Goal: Download file/media

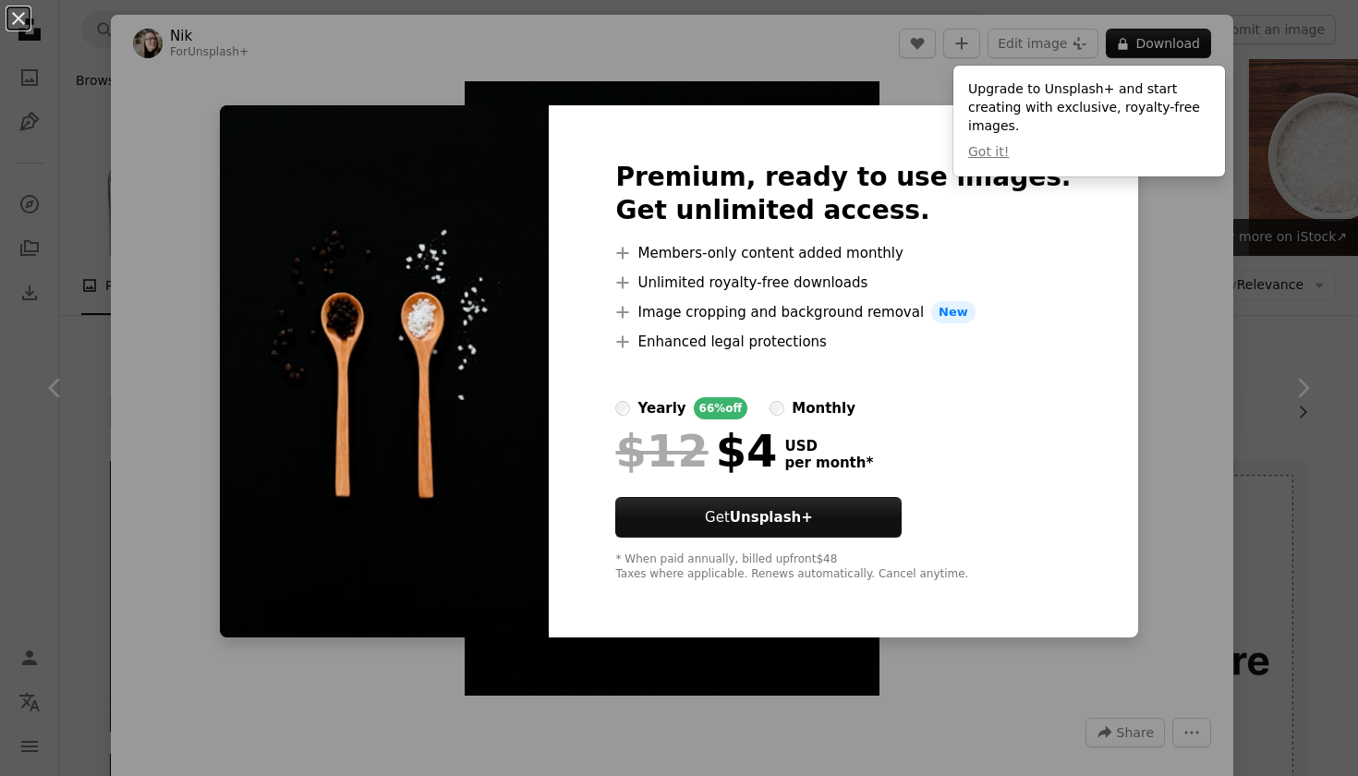
scroll to position [679, 0]
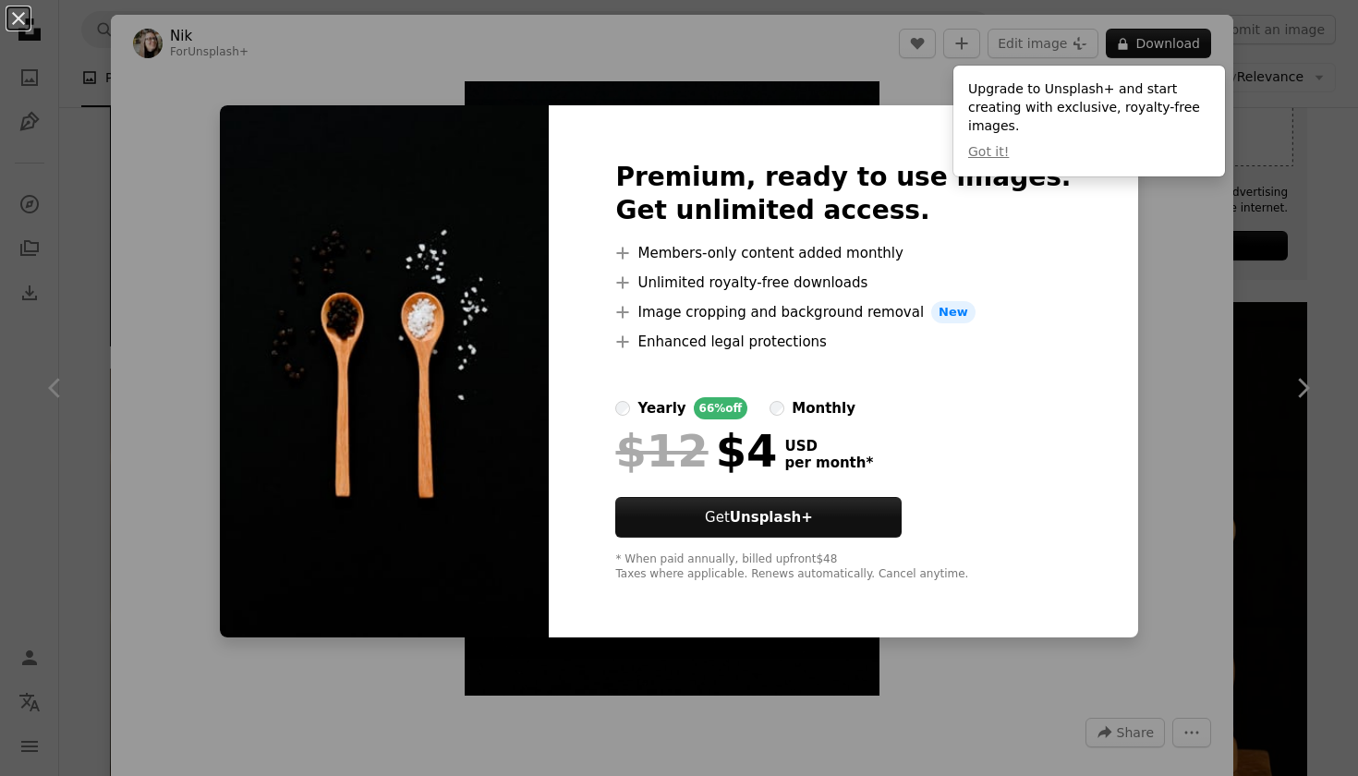
click at [1275, 197] on div "An X shape Premium, ready to use images. Get unlimited access. A plus sign Memb…" at bounding box center [679, 388] width 1358 height 776
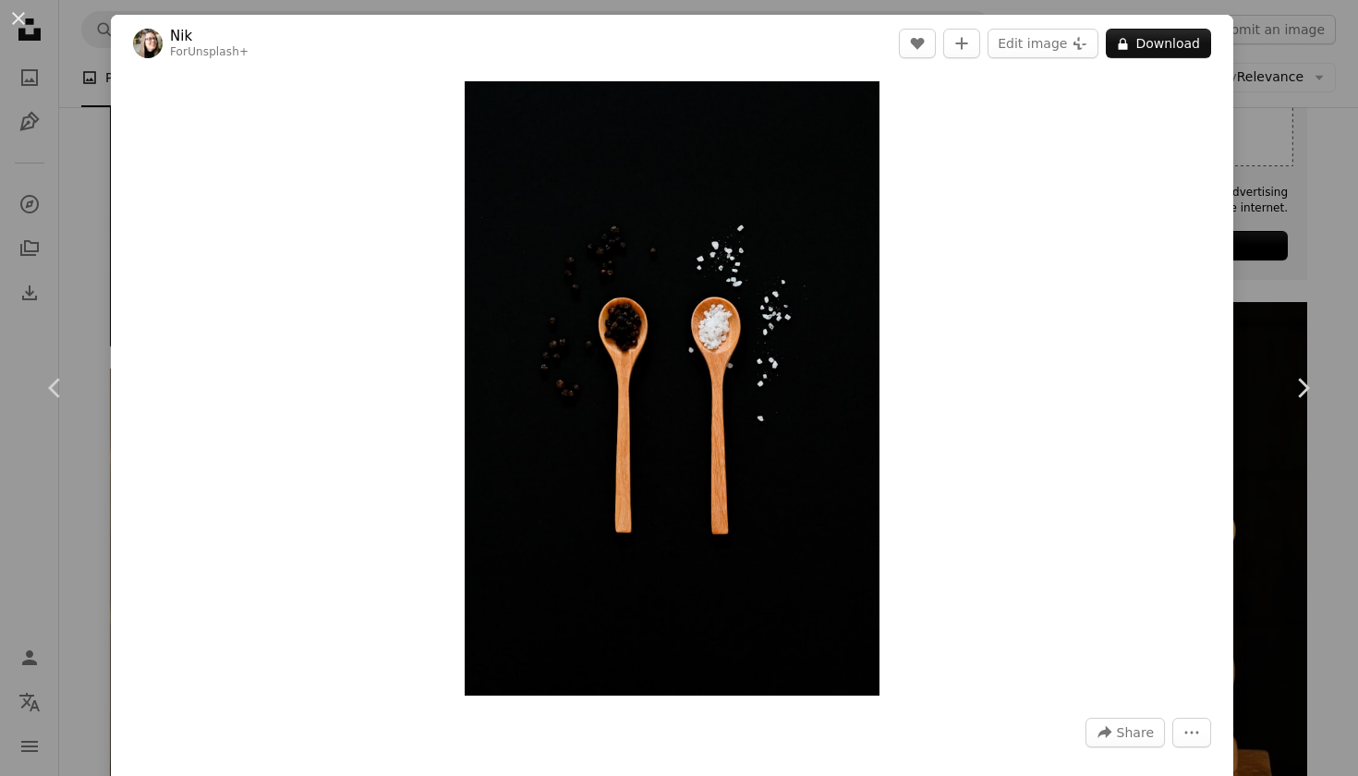
click at [1357, 158] on div "An X shape Chevron left Chevron right Nik For Unsplash+ A heart A plus sign Edi…" at bounding box center [679, 388] width 1358 height 776
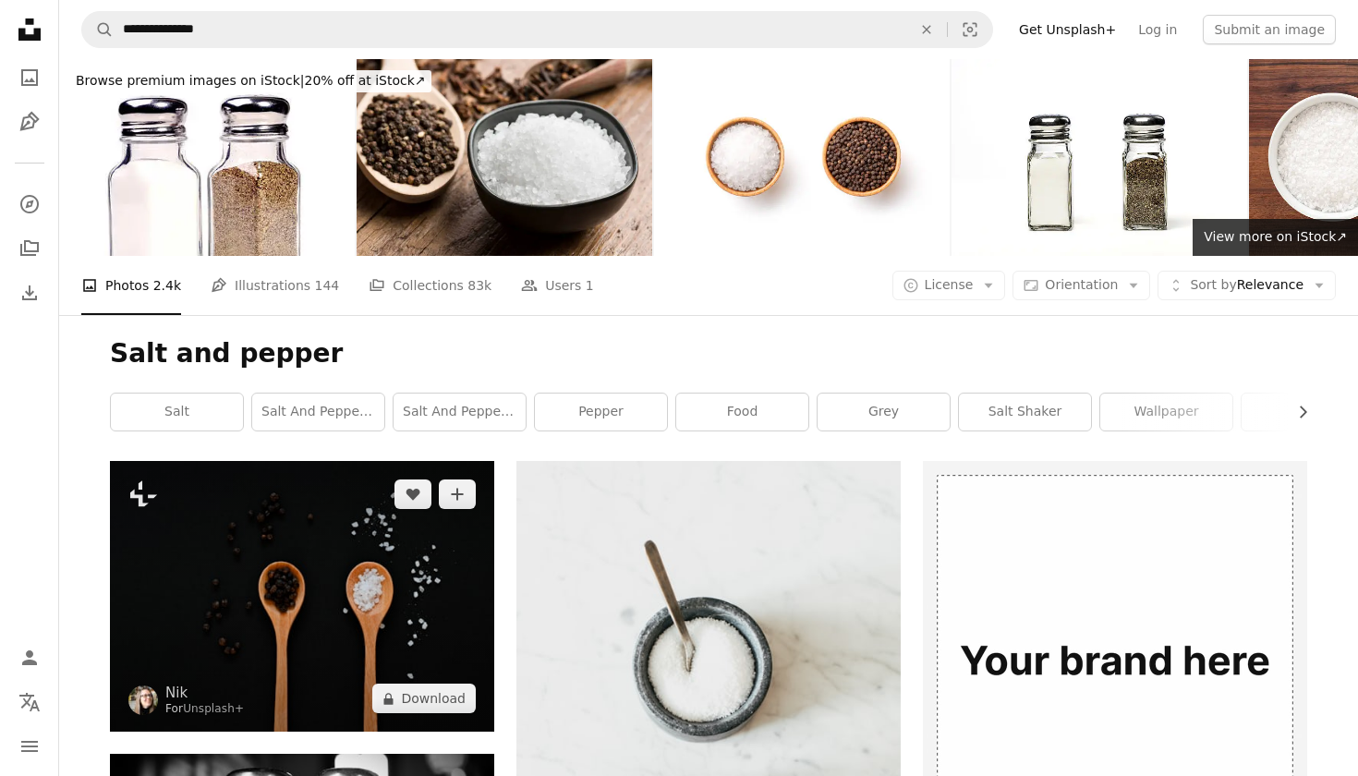
click at [412, 546] on img at bounding box center [302, 596] width 384 height 271
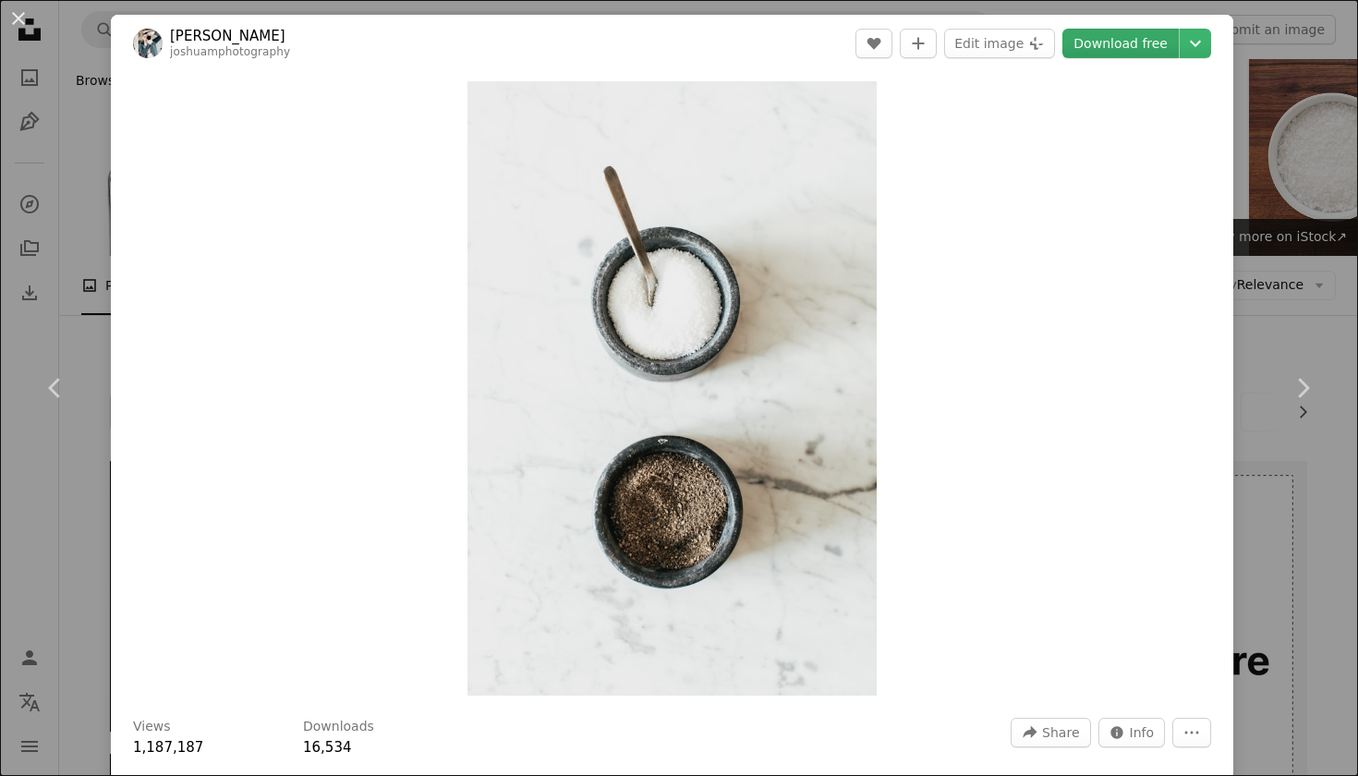
click at [1134, 45] on link "Download free" at bounding box center [1120, 44] width 116 height 30
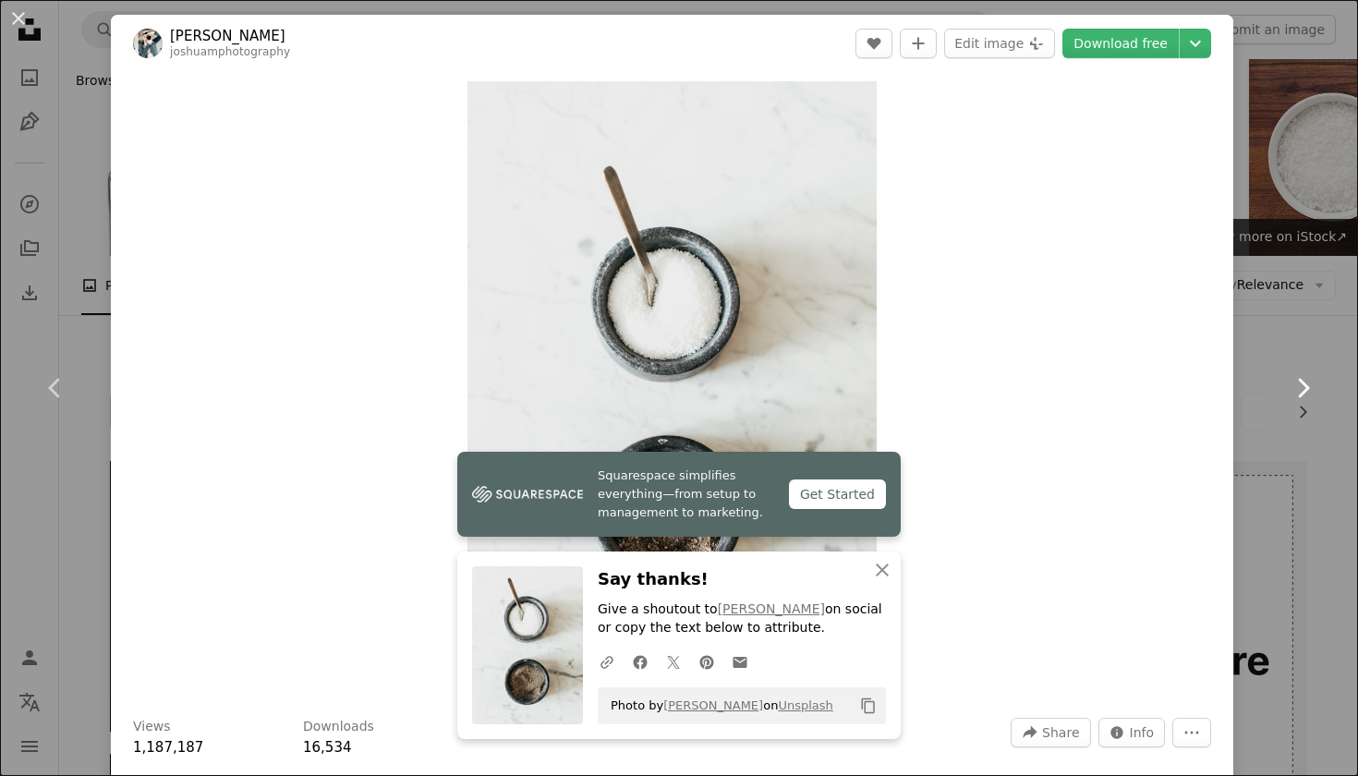
click at [1345, 358] on link "Chevron right" at bounding box center [1302, 387] width 111 height 177
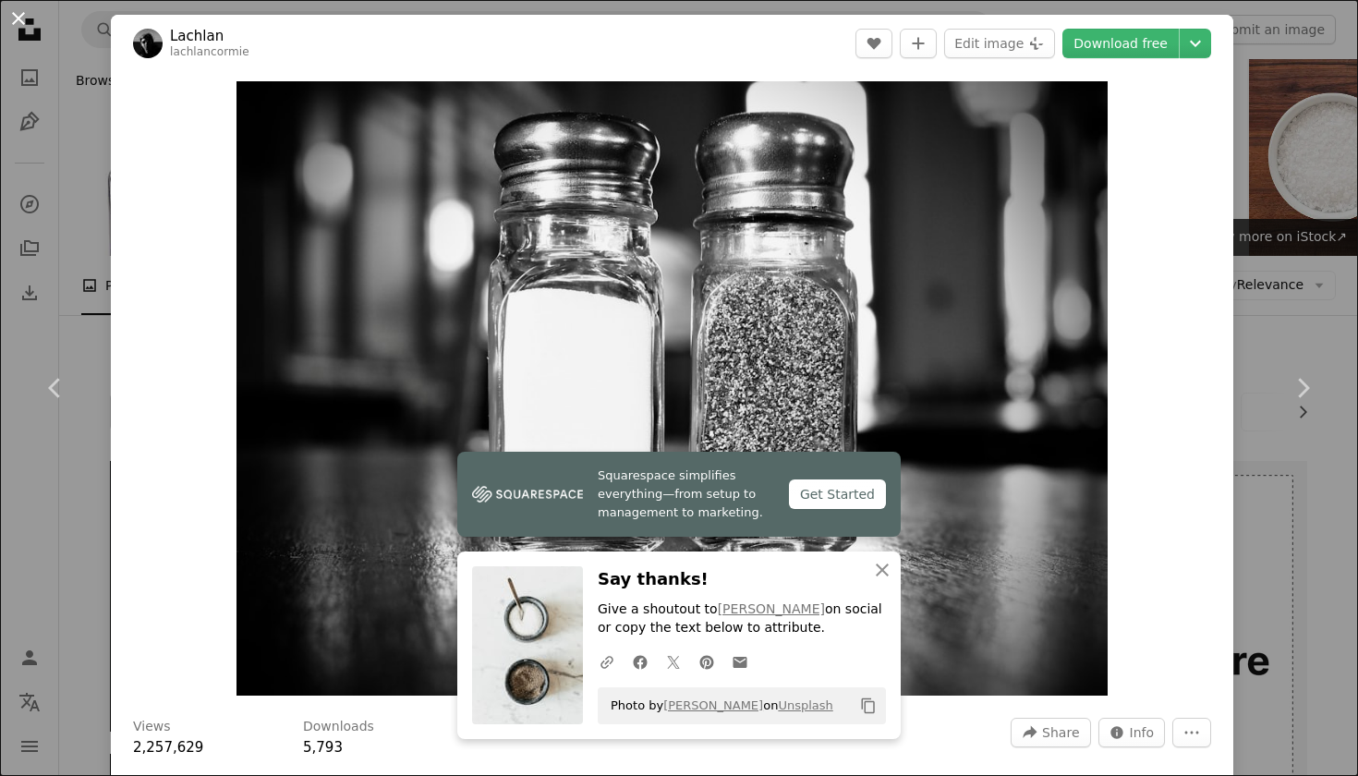
click at [18, 18] on button "An X shape" at bounding box center [18, 18] width 22 height 22
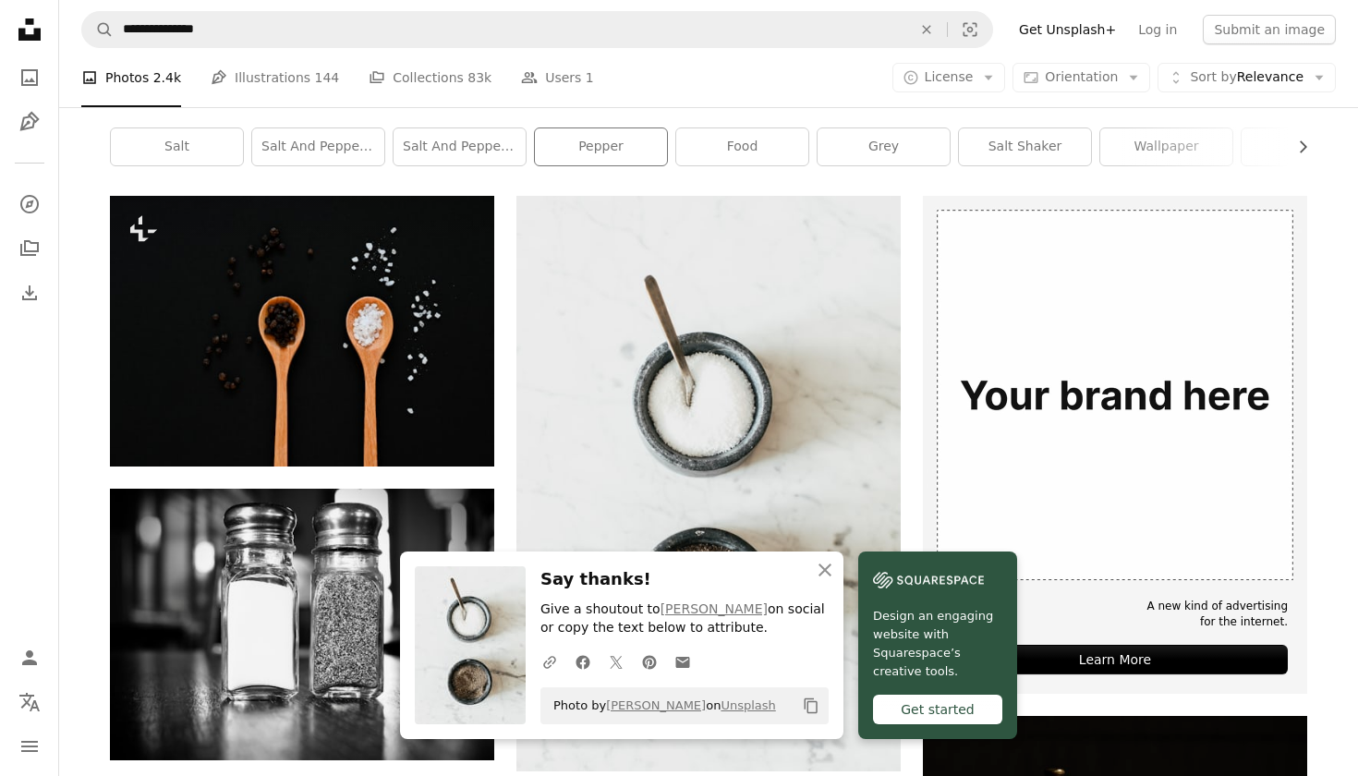
scroll to position [293, 0]
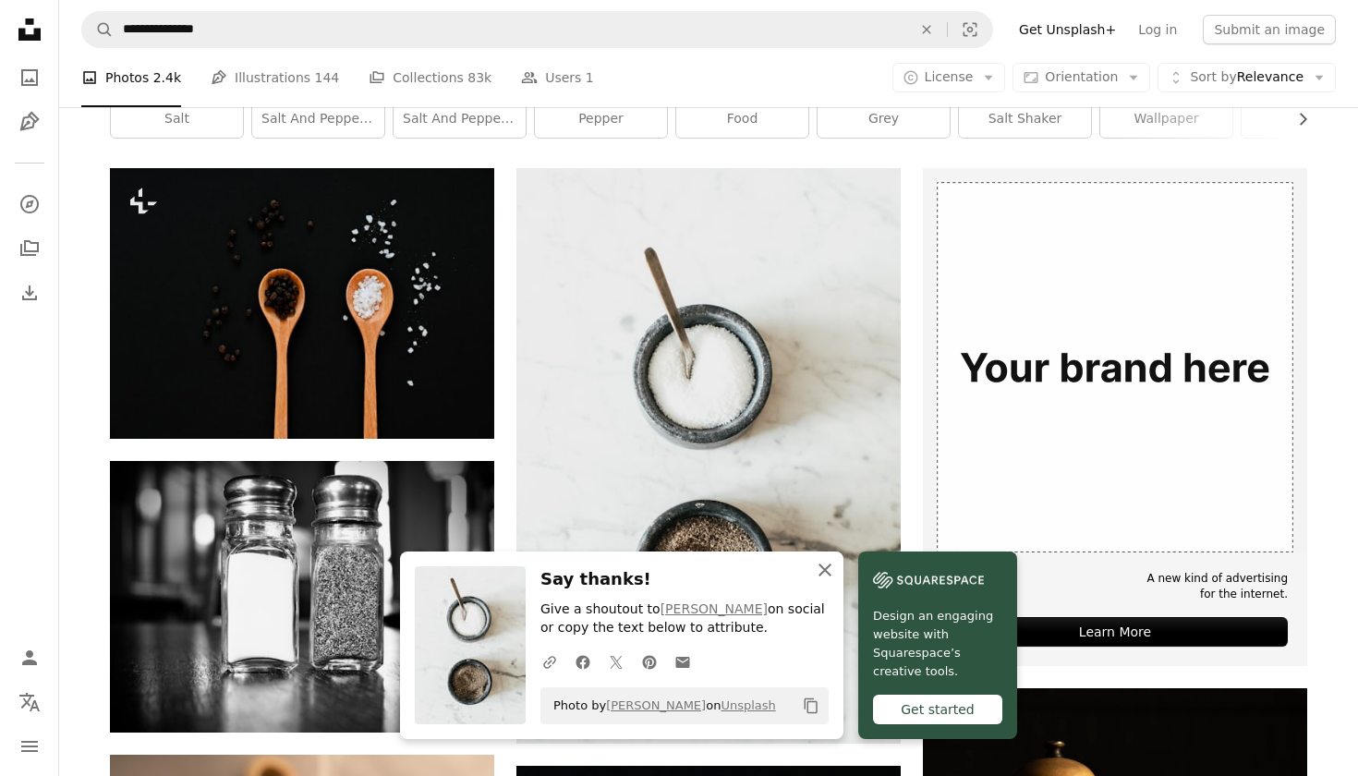
click at [827, 570] on icon "button" at bounding box center [824, 569] width 13 height 13
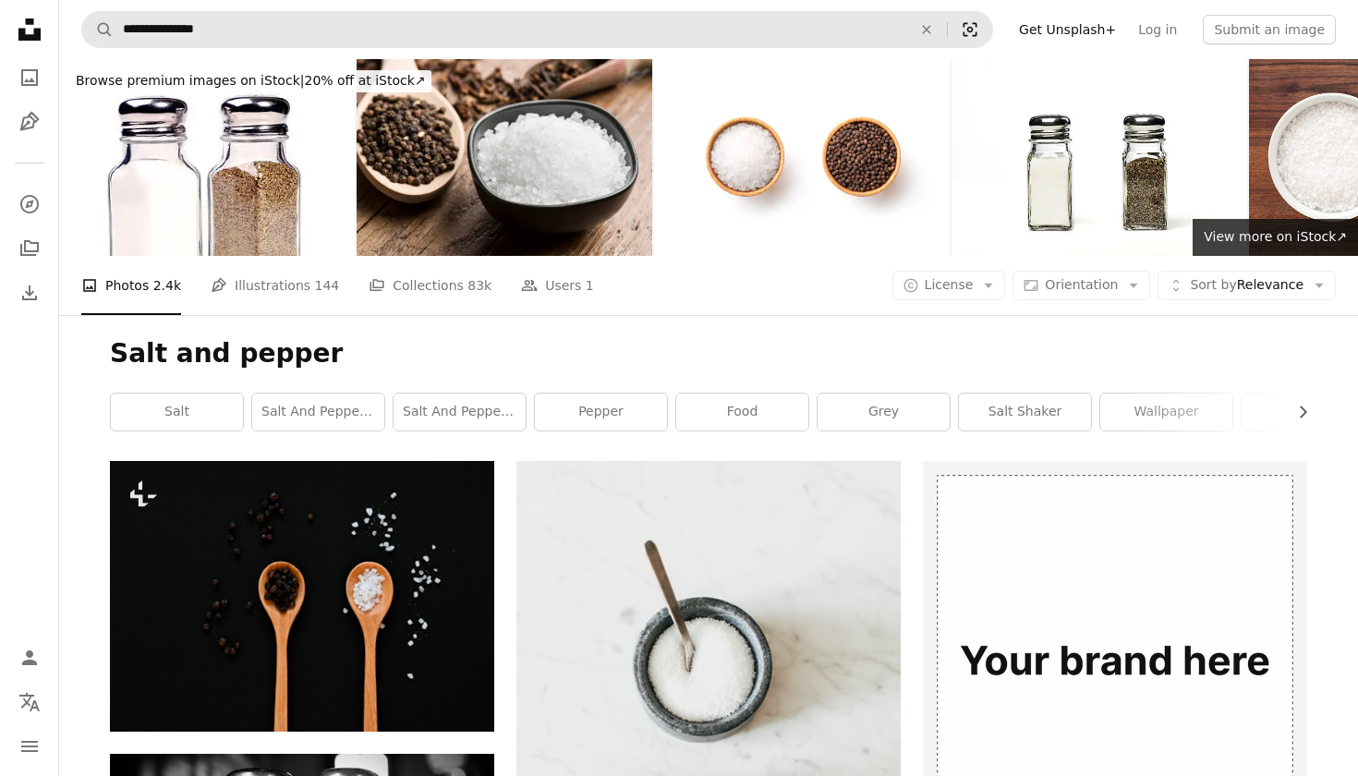
scroll to position [0, 0]
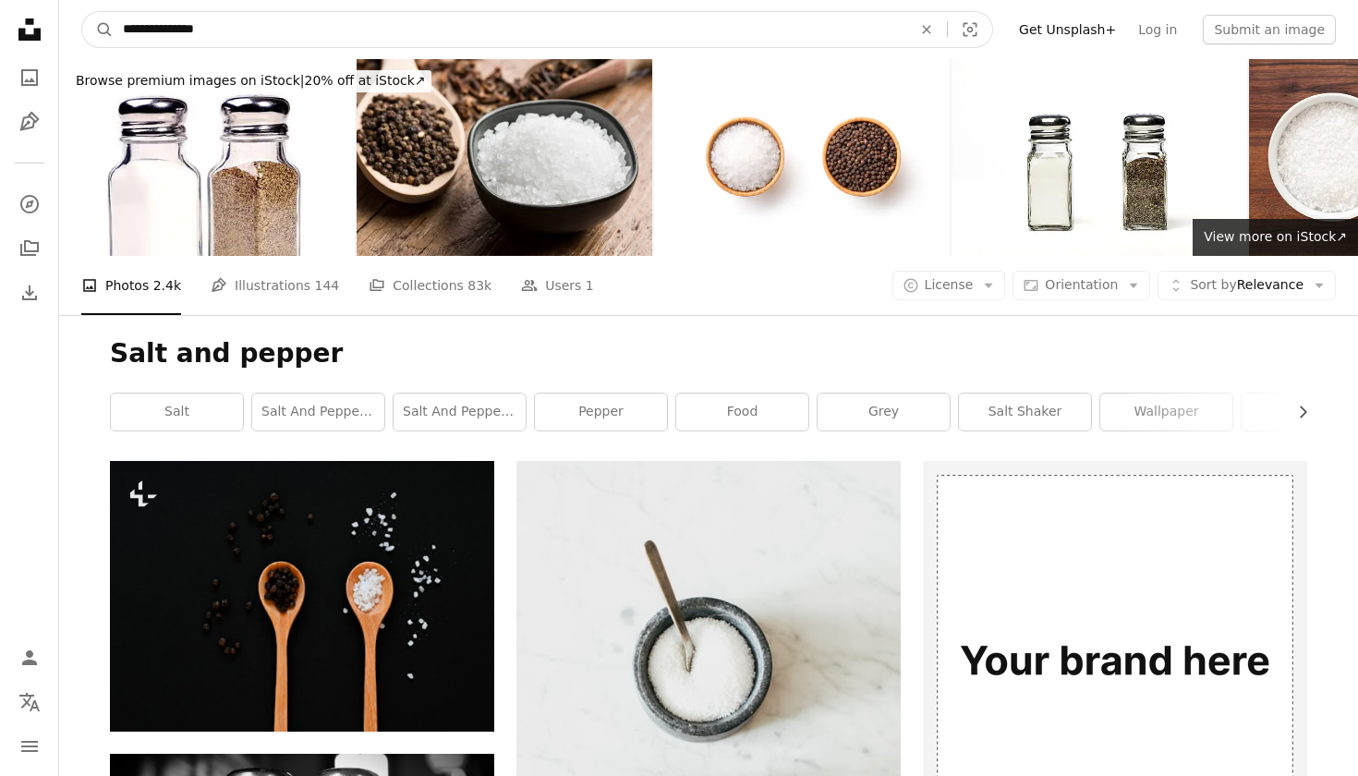
click at [454, 27] on input "**********" at bounding box center [510, 29] width 793 height 35
type input "**********"
click at [98, 30] on button "A magnifying glass" at bounding box center [97, 29] width 31 height 35
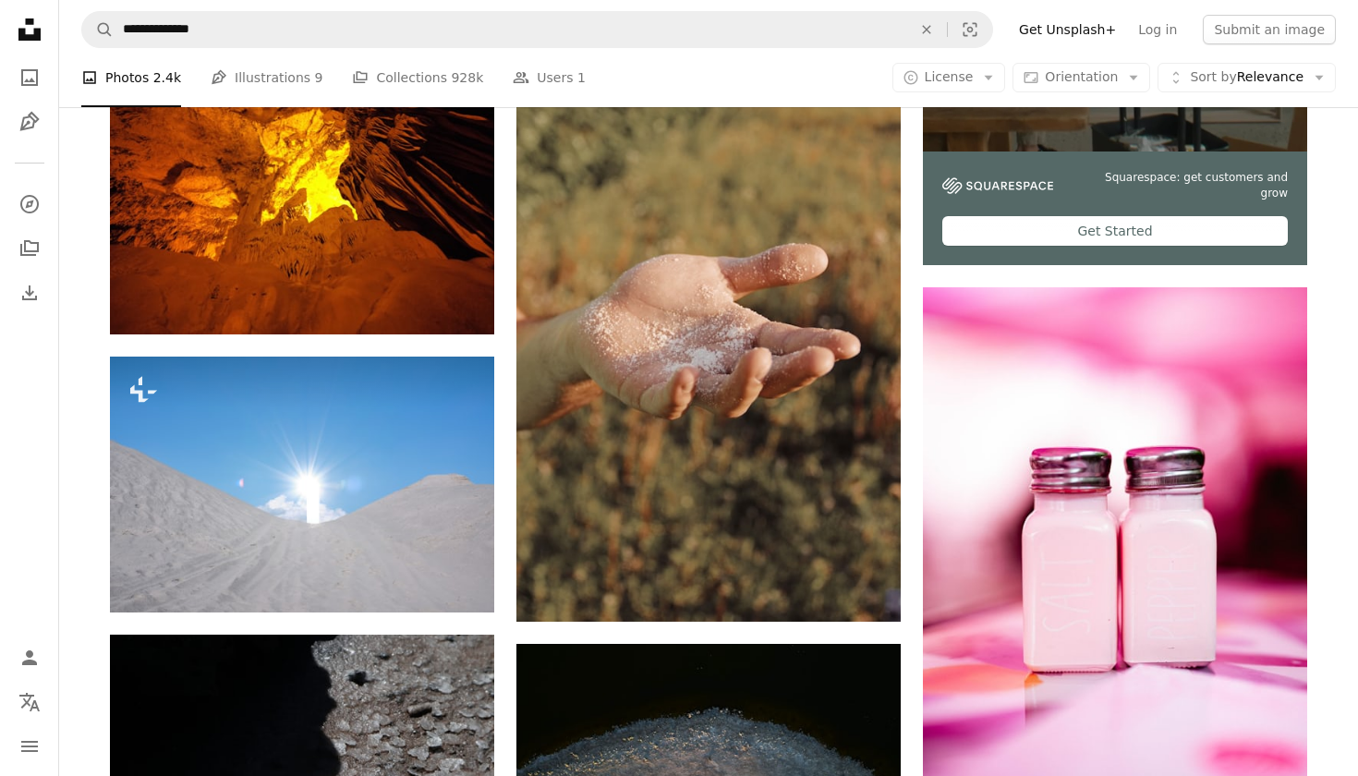
scroll to position [695, 0]
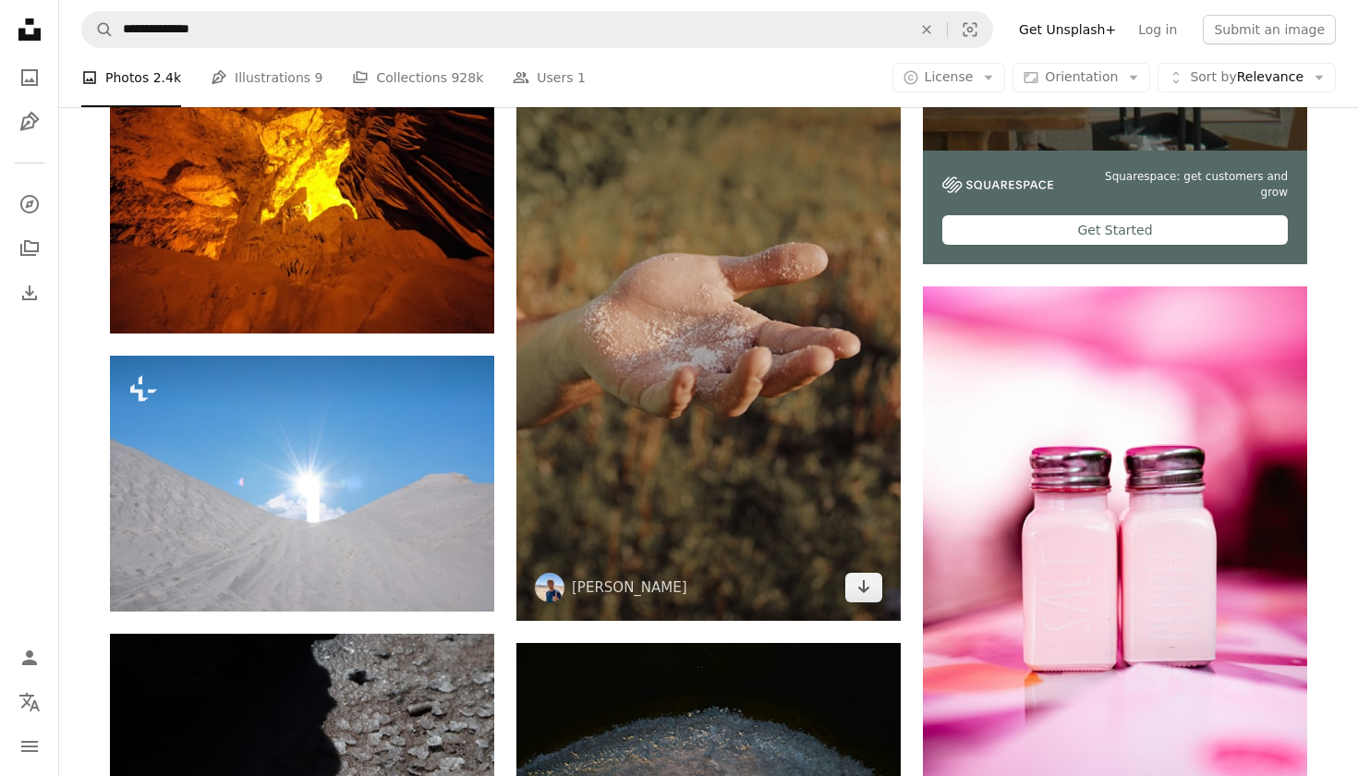
click at [680, 256] on img at bounding box center [708, 332] width 384 height 576
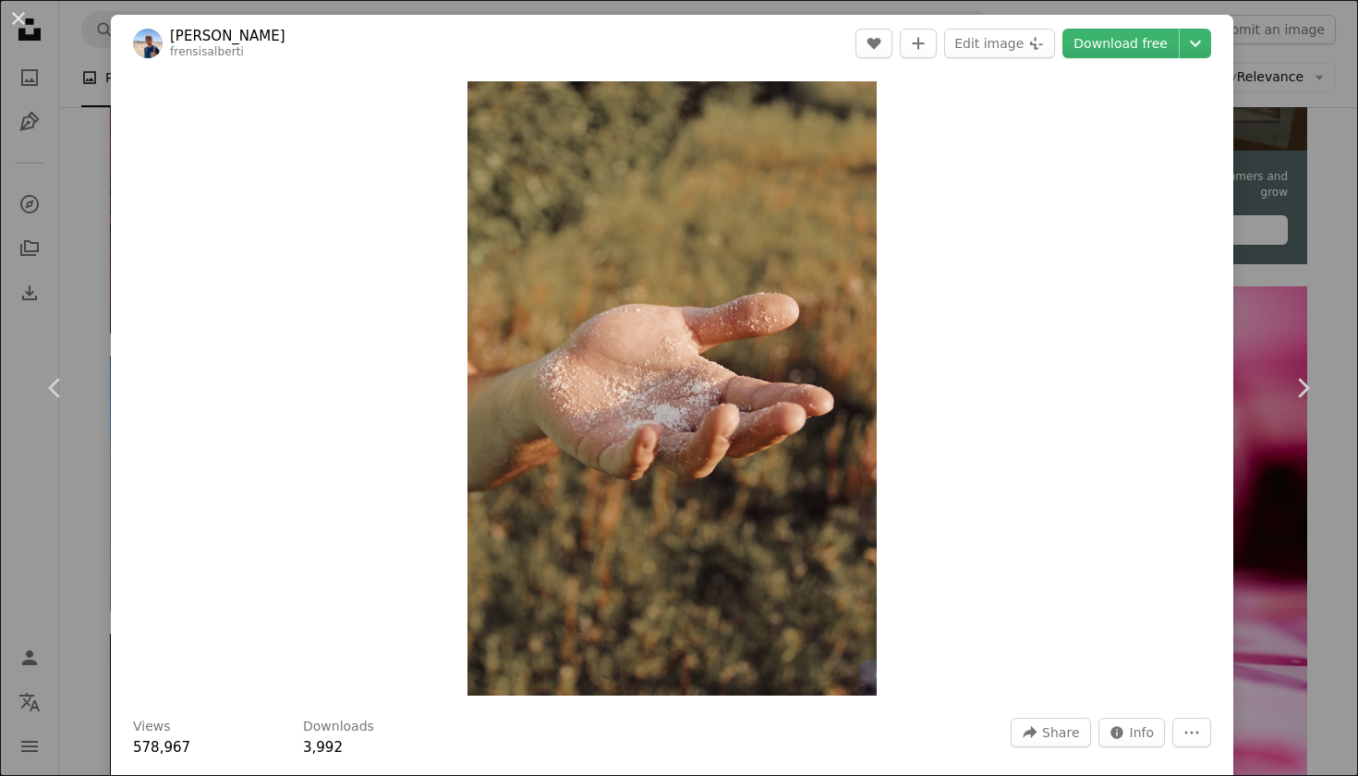
click at [1345, 89] on div "An X shape Chevron left Chevron right [PERSON_NAME] frensisalberti A heart A pl…" at bounding box center [679, 388] width 1358 height 776
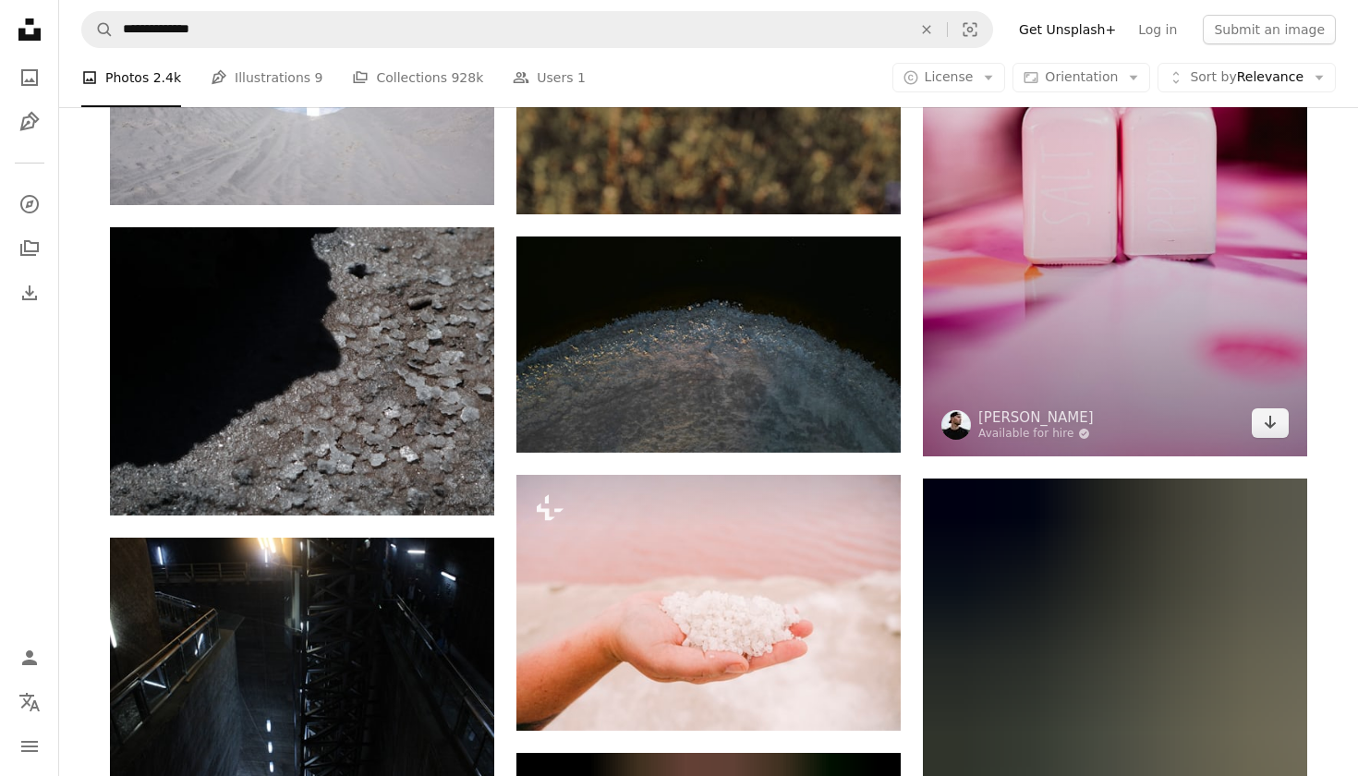
scroll to position [1078, 0]
